Goal: Transaction & Acquisition: Download file/media

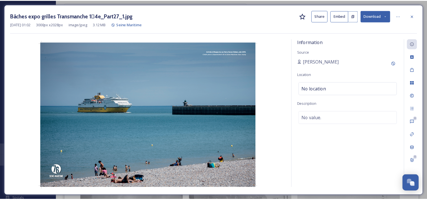
scroll to position [2803, 0]
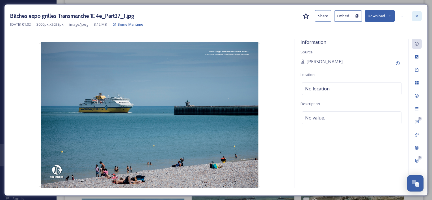
click at [415, 16] on icon at bounding box center [416, 16] width 5 height 5
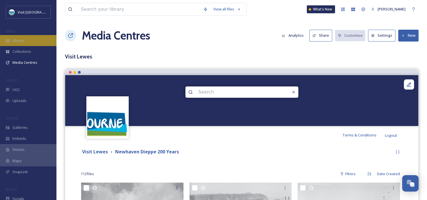
click at [27, 36] on div "Library" at bounding box center [28, 40] width 56 height 11
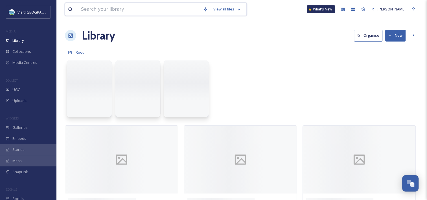
click at [112, 9] on input at bounding box center [139, 9] width 122 height 12
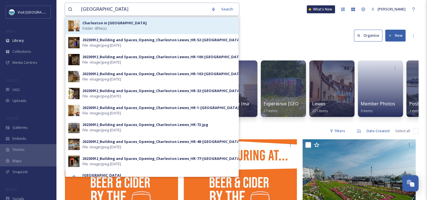
type input "[GEOGRAPHIC_DATA]"
click at [168, 25] on div "Charleston in Lewes Folder - 8 file(s)" at bounding box center [158, 25] width 153 height 11
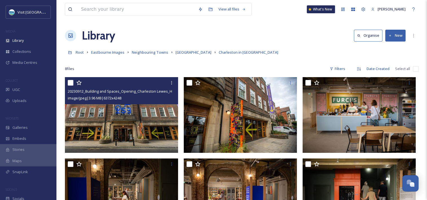
click at [130, 120] on img at bounding box center [121, 115] width 113 height 76
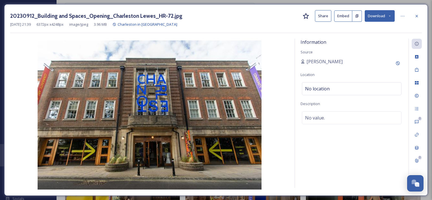
click at [369, 11] on button "Download" at bounding box center [379, 16] width 30 height 12
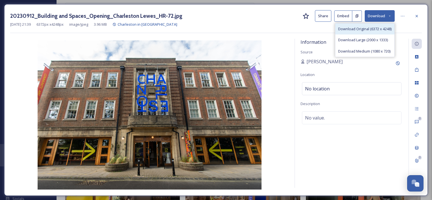
click at [360, 29] on span "Download Original (6372 x 4248)" at bounding box center [364, 28] width 53 height 5
